Goal: Task Accomplishment & Management: Manage account settings

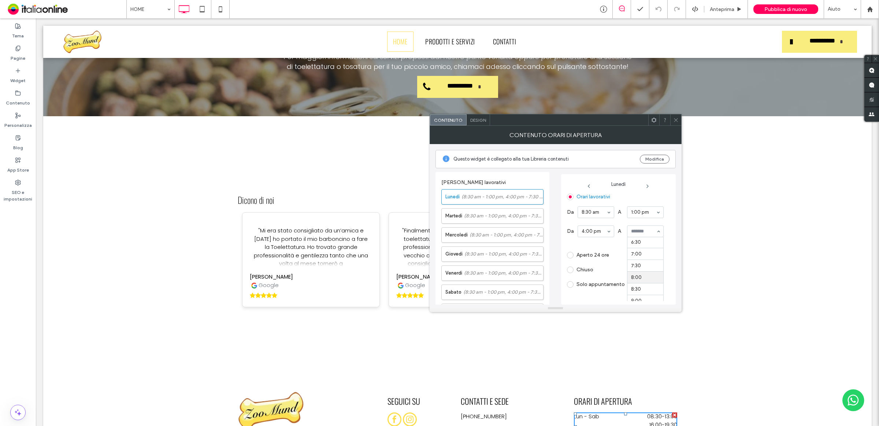
scroll to position [137, 0]
click at [505, 218] on span "(8:30 am - 1:00 pm, 4:00 pm - 7:30 pm)" at bounding box center [503, 215] width 79 height 7
drag, startPoint x: 494, startPoint y: 237, endPoint x: 502, endPoint y: 237, distance: 8.4
click at [494, 237] on span "(8:30 am - 1:00 pm, 4:00 pm - 7:30 pm)" at bounding box center [507, 234] width 74 height 7
click at [388, 175] on div "Dicono di noi "Mi era stato consigliato da un’amica e [DATE] ho portato il mio …" at bounding box center [457, 248] width 829 height 264
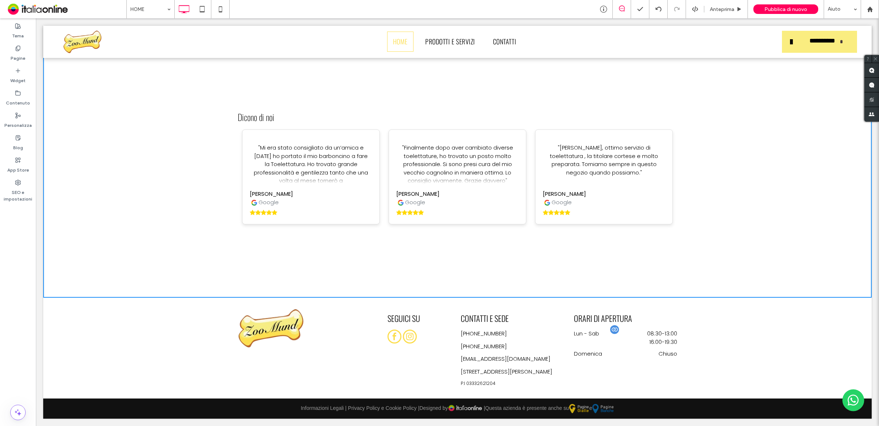
scroll to position [1061, 0]
click at [665, 338] on time "19:30" at bounding box center [671, 342] width 12 height 8
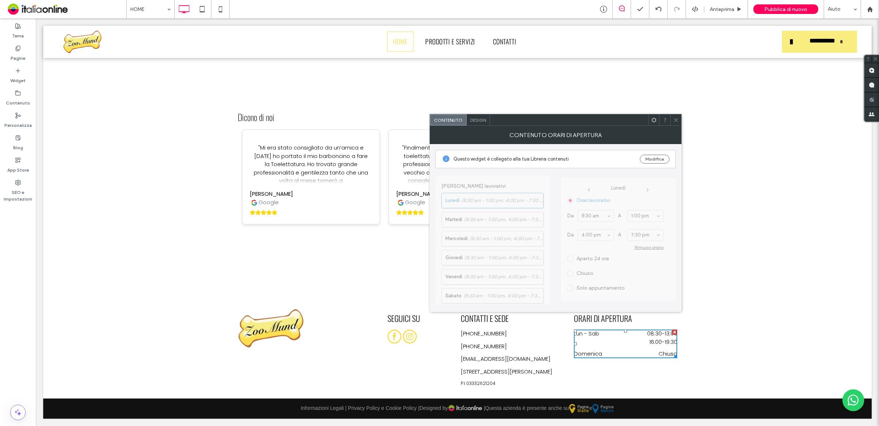
drag, startPoint x: 361, startPoint y: 263, endPoint x: 650, endPoint y: 234, distance: 289.8
click at [362, 263] on div "Dicono di noi "Mi era stato consigliato da un’amica e [DATE] ho portato il mio …" at bounding box center [457, 165] width 829 height 264
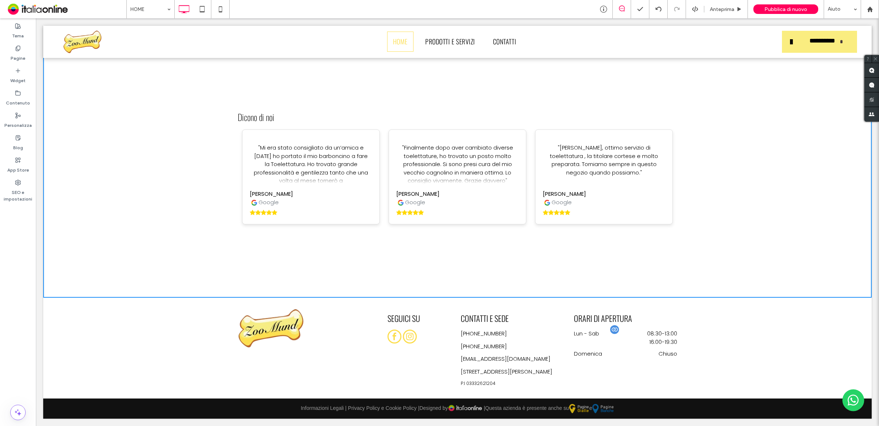
click at [671, 338] on time "19:30" at bounding box center [671, 342] width 12 height 8
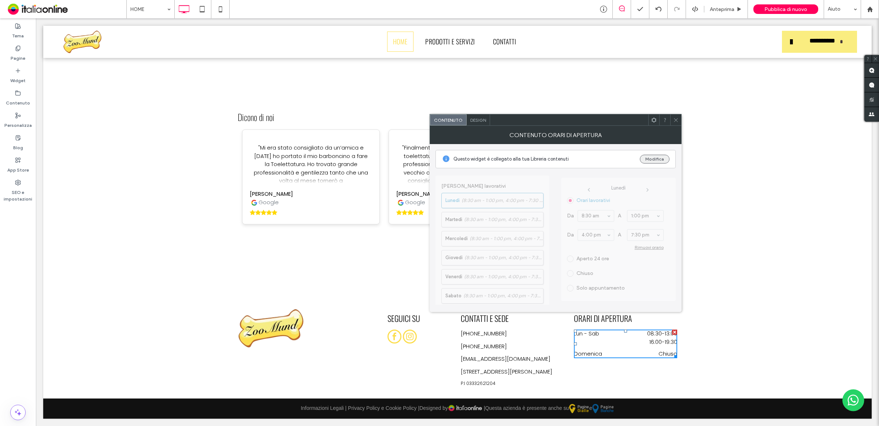
click at [660, 158] on button "Modifica" at bounding box center [655, 159] width 30 height 9
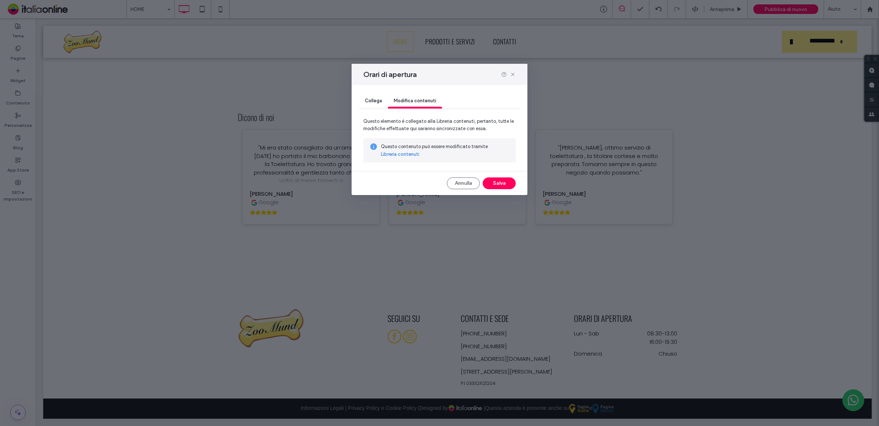
click at [398, 151] on link "Libreria contenuti" at bounding box center [400, 154] width 38 height 7
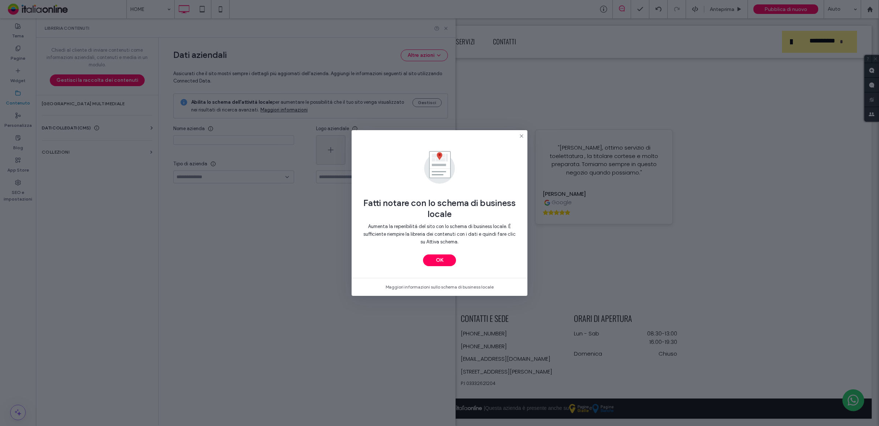
type input "*******"
click at [521, 137] on use at bounding box center [521, 135] width 3 height 3
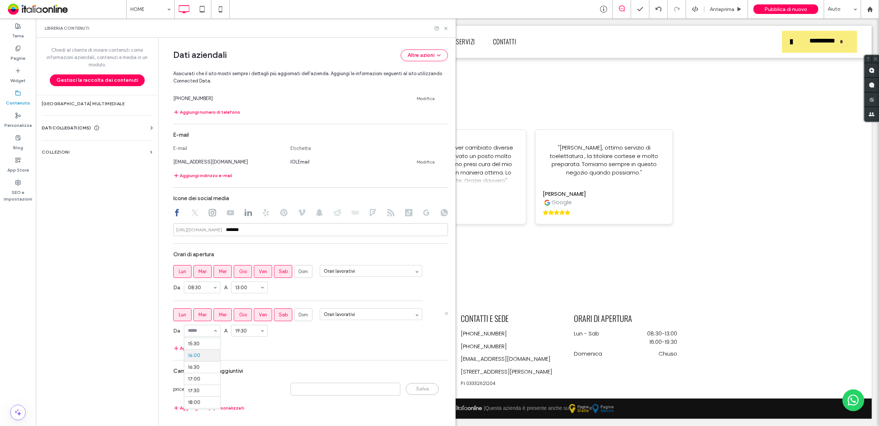
scroll to position [346, 0]
drag, startPoint x: 204, startPoint y: 378, endPoint x: 207, endPoint y: 374, distance: 5.5
drag, startPoint x: 427, startPoint y: 27, endPoint x: 477, endPoint y: 240, distance: 218.3
click at [477, 240] on div "Dicono di noi "Mi era stato consigliato da un’amica e [DATE] ho portato il mio …" at bounding box center [457, 165] width 829 height 264
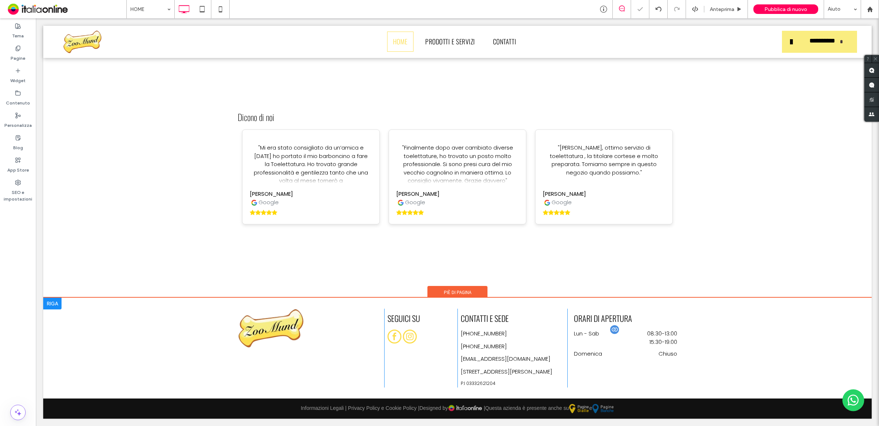
scroll to position [1056, 0]
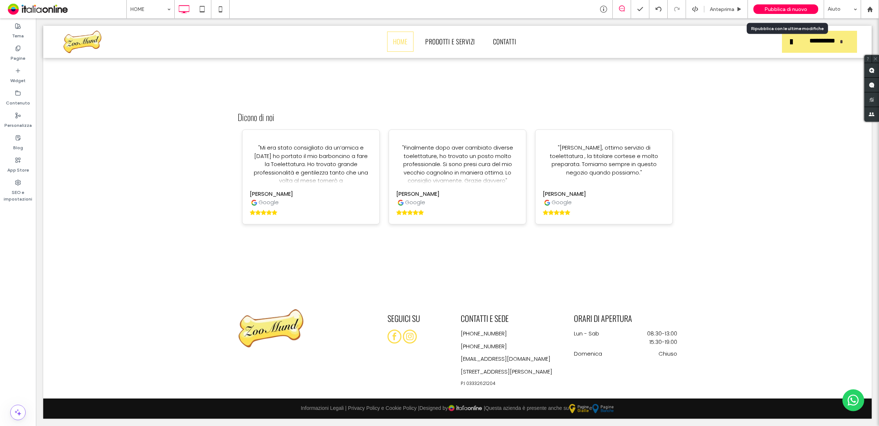
click at [776, 8] on span "Pubblica di nuovo" at bounding box center [786, 9] width 43 height 6
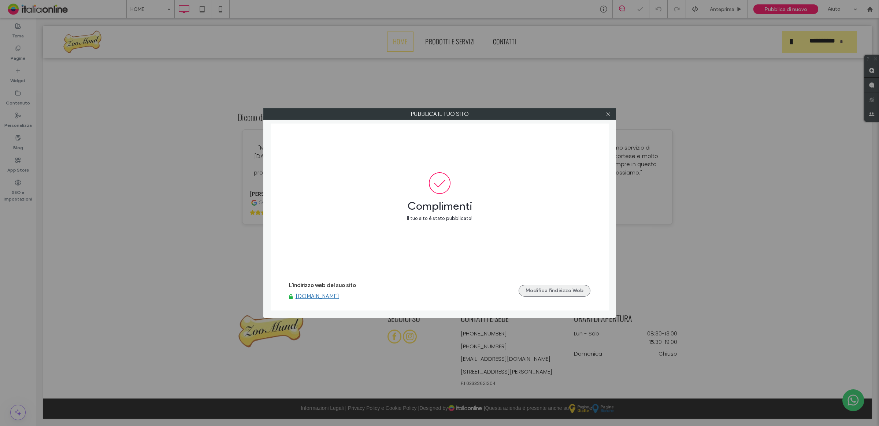
click at [563, 292] on button "Modifica l'indirizzo Web" at bounding box center [555, 291] width 72 height 12
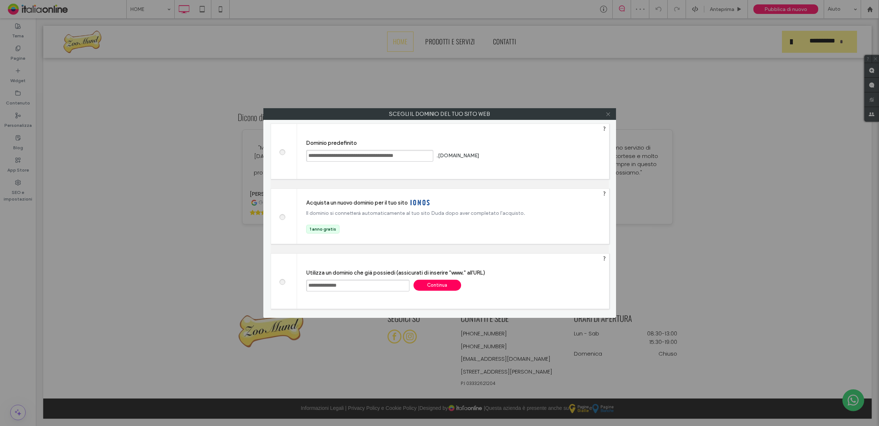
click at [611, 115] on icon at bounding box center [608, 113] width 5 height 5
